Goal: Information Seeking & Learning: Learn about a topic

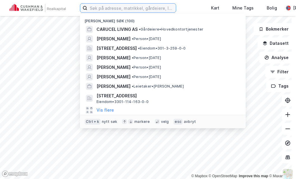
click at [105, 5] on input at bounding box center [131, 8] width 89 height 9
paste input "[PERSON_NAME]"
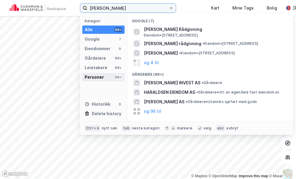
type input "[PERSON_NAME]"
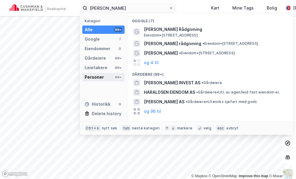
click at [103, 76] on div "Personer 99+" at bounding box center [103, 77] width 42 height 8
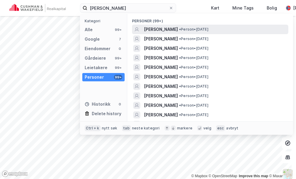
click at [169, 29] on span "[PERSON_NAME]" at bounding box center [161, 29] width 34 height 7
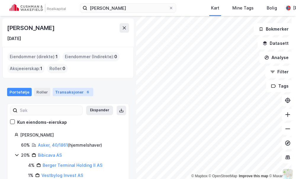
scroll to position [14, 0]
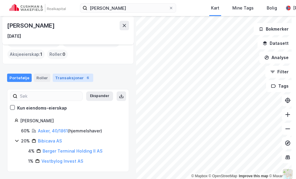
click at [70, 74] on div "Transaksjoner 6" at bounding box center [73, 77] width 41 height 8
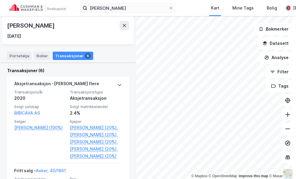
scroll to position [55, 0]
